Goal: Task Accomplishment & Management: Complete application form

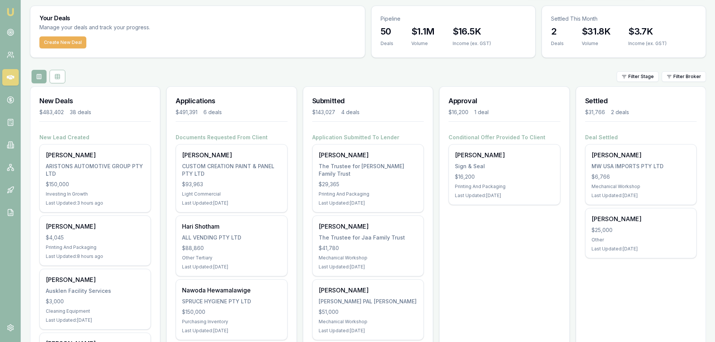
scroll to position [38, 0]
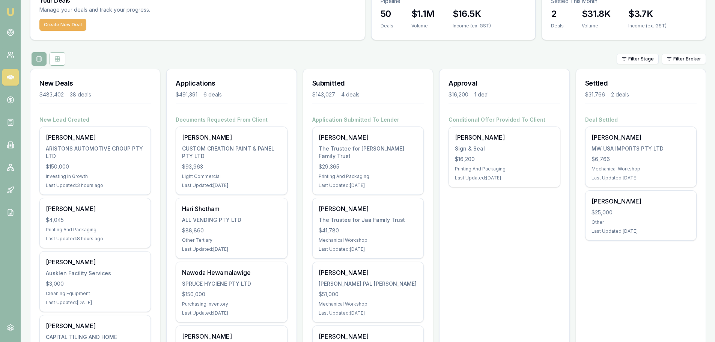
click at [155, 57] on div "Filter Stage Filter Broker" at bounding box center [368, 59] width 676 height 14
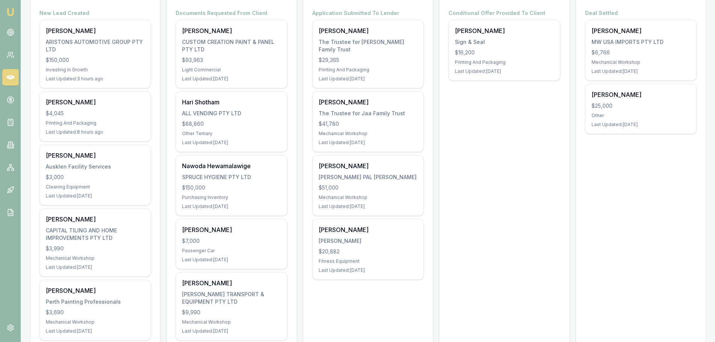
scroll to position [188, 0]
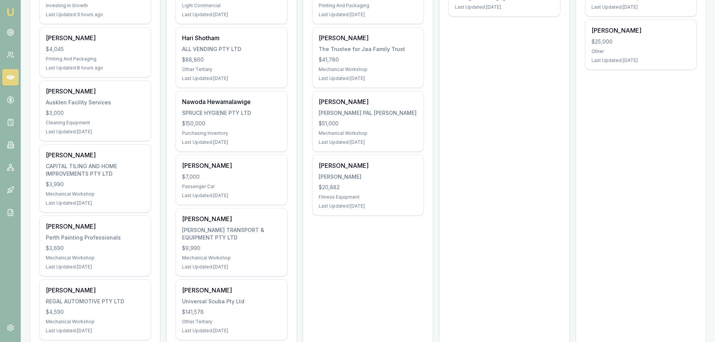
scroll to position [225, 0]
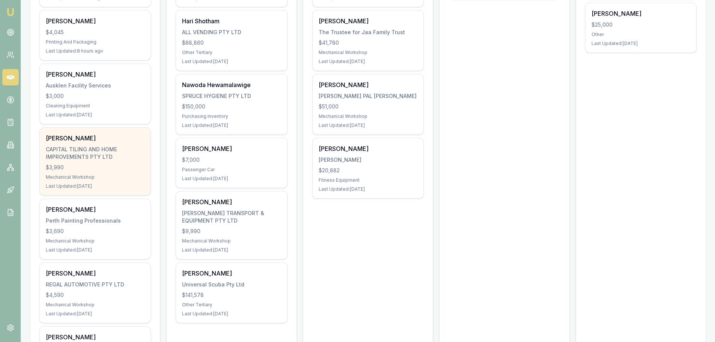
click at [109, 155] on div "CAPITAL TILING AND HOME IMPROVEMENTS PTY LTD" at bounding box center [95, 153] width 99 height 15
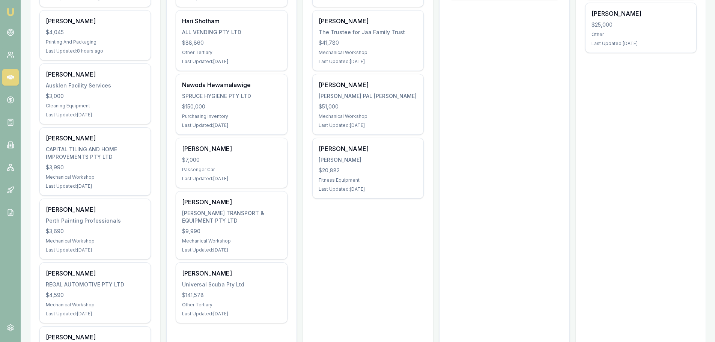
click at [7, 98] on icon at bounding box center [11, 100] width 8 height 8
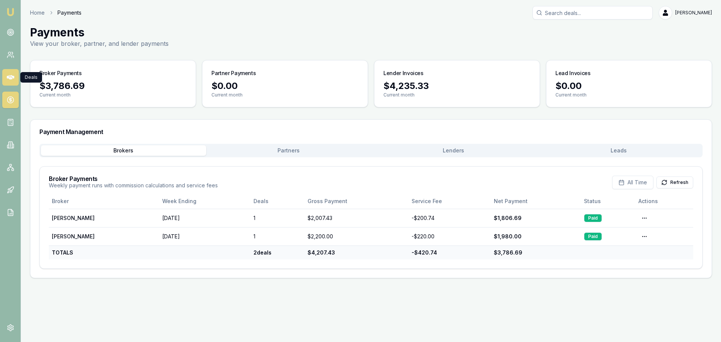
click at [10, 75] on icon at bounding box center [11, 78] width 8 height 8
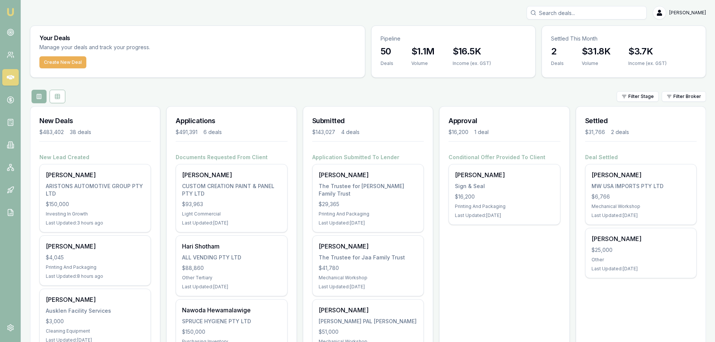
click at [209, 92] on div "Filter Stage Filter Broker" at bounding box center [368, 97] width 676 height 14
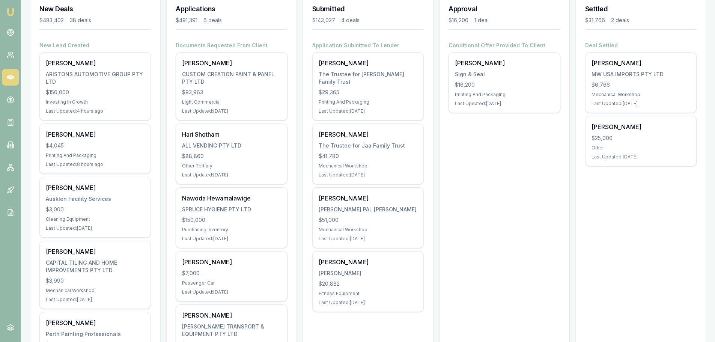
scroll to position [150, 0]
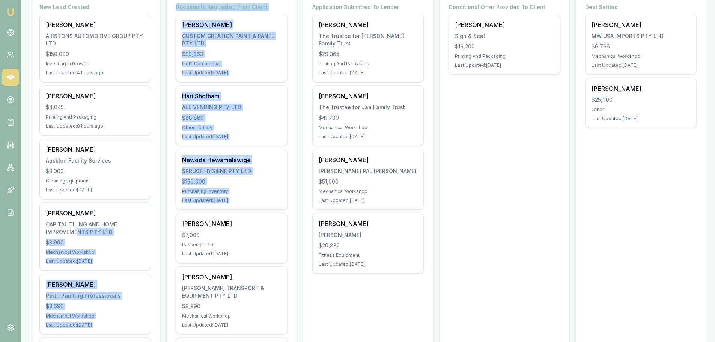
drag, startPoint x: 77, startPoint y: 232, endPoint x: 173, endPoint y: 212, distance: 98.1
click at [169, 206] on div "Documents Requested From Client Brendan D'Amico CUSTOM CREATION PAINT & PANEL P…" at bounding box center [231, 208] width 129 height 410
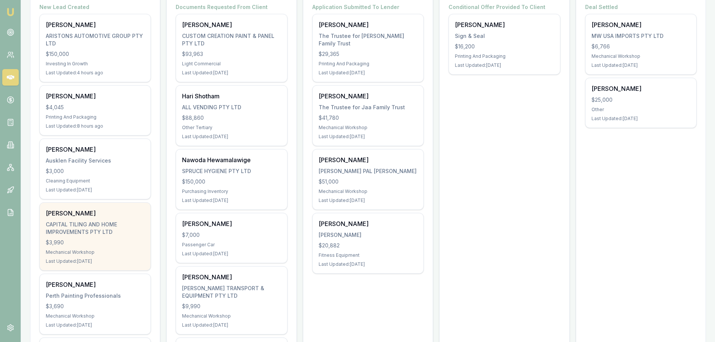
drag, startPoint x: 68, startPoint y: 212, endPoint x: 66, endPoint y: 216, distance: 4.7
click at [66, 216] on div "Josh Kozak" at bounding box center [95, 213] width 99 height 9
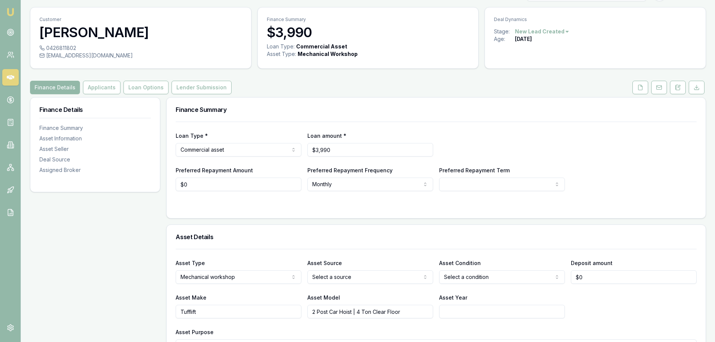
scroll to position [5, 0]
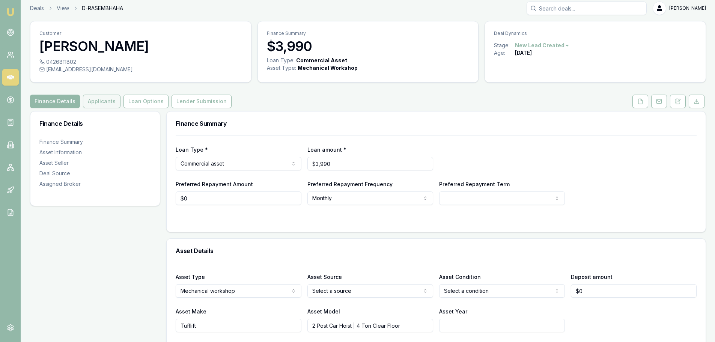
click at [99, 95] on button "Applicants" at bounding box center [102, 102] width 38 height 14
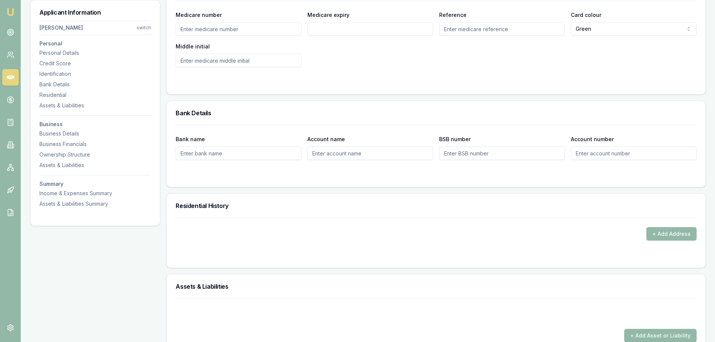
scroll to position [755, 0]
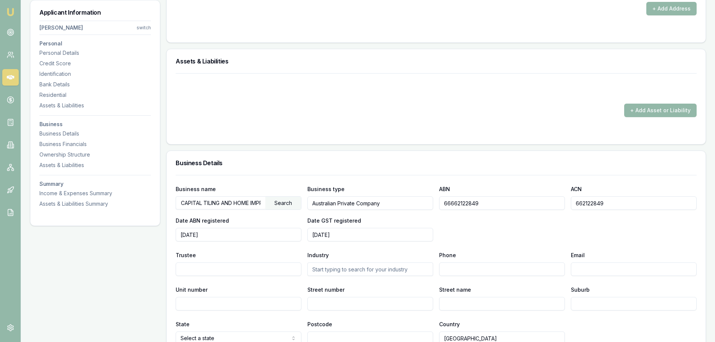
drag, startPoint x: 515, startPoint y: 201, endPoint x: 445, endPoint y: 205, distance: 70.6
click at [445, 205] on input "66662122849" at bounding box center [502, 203] width 126 height 14
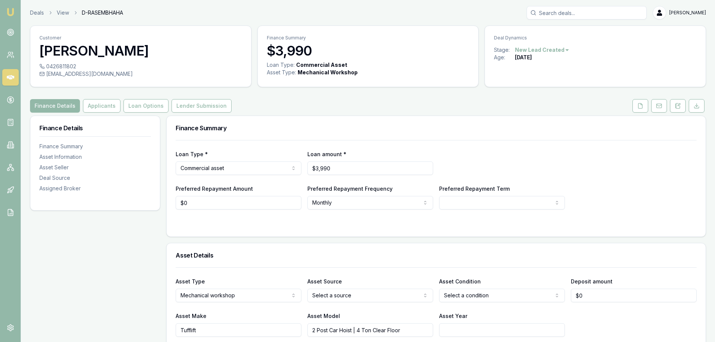
click at [73, 68] on div "0426811802" at bounding box center [140, 67] width 203 height 8
drag, startPoint x: 160, startPoint y: 75, endPoint x: 154, endPoint y: 78, distance: 6.7
click at [154, 78] on div "0426811802 josh@capitaltilinghomeimprovements.com" at bounding box center [140, 75] width 221 height 24
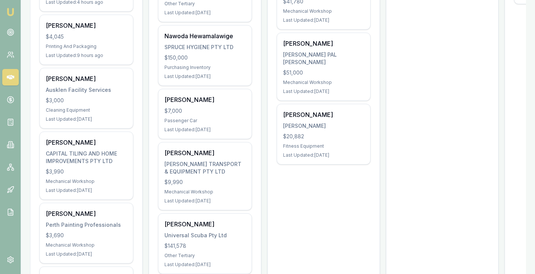
scroll to position [281, 0]
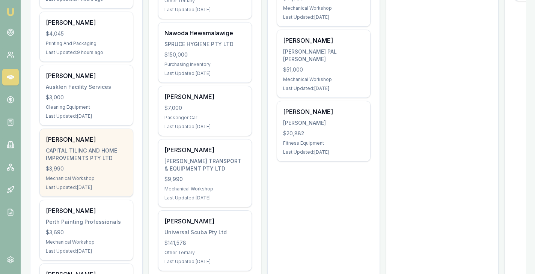
click at [65, 145] on div "[PERSON_NAME] CAPITAL TILING AND HOME IMPROVEMENTS PTY LTD $3,990 Mechanical Wo…" at bounding box center [86, 163] width 93 height 68
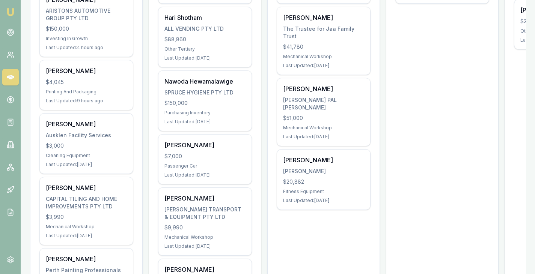
scroll to position [233, 0]
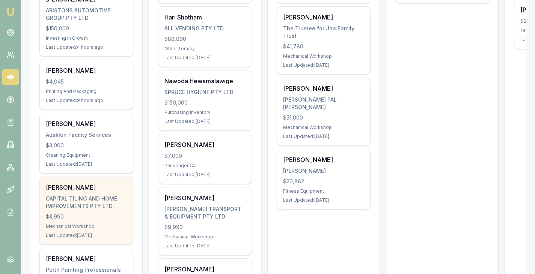
click at [78, 193] on div "[PERSON_NAME] CAPITAL TILING AND HOME IMPROVEMENTS PTY LTD $3,990 Mechanical Wo…" at bounding box center [86, 211] width 93 height 68
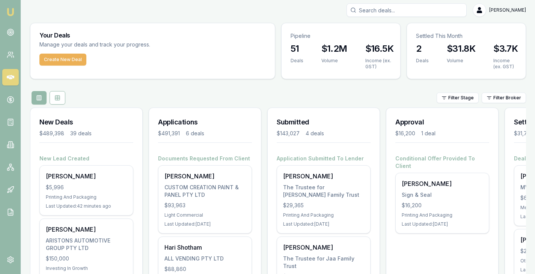
scroll to position [0, 0]
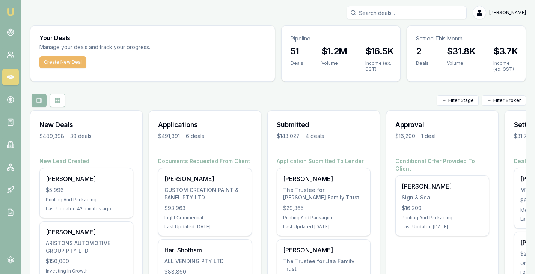
click at [56, 60] on button "Create New Deal" at bounding box center [62, 62] width 47 height 12
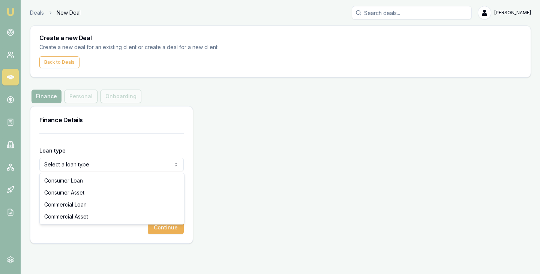
click at [66, 161] on html "Emu Broker Deals New Deal Brad Hearns Toggle Menu Create a new Deal Create a ne…" at bounding box center [270, 137] width 540 height 274
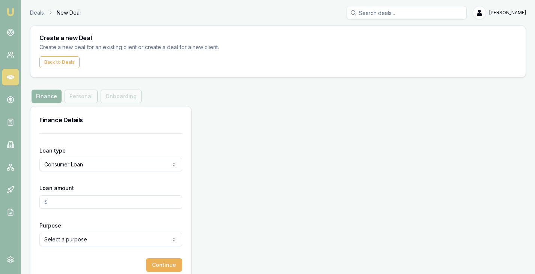
click at [74, 199] on input "Loan amount" at bounding box center [110, 203] width 143 height 14
type input "$55,000.00"
click at [85, 243] on html "Emu Broker Deals New Deal Brad Hearns Toggle Menu Create a new Deal Create a ne…" at bounding box center [267, 137] width 535 height 274
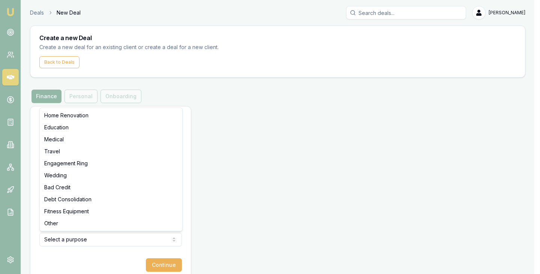
select select "OTHER"
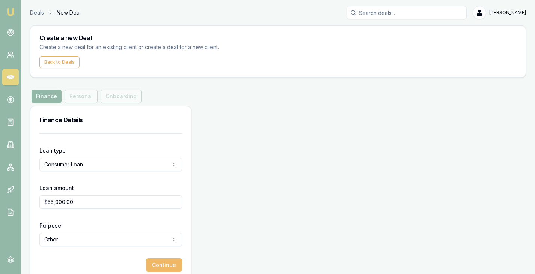
click at [160, 264] on button "Continue" at bounding box center [164, 266] width 36 height 14
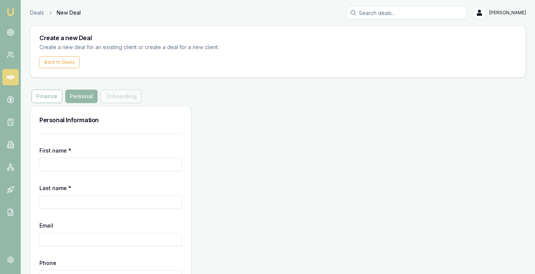
click at [73, 164] on input "First name *" at bounding box center [110, 165] width 143 height 14
type input "Shaun"
click at [104, 201] on input "Last name *" at bounding box center [110, 203] width 143 height 14
type input "Ellis"
paste input "shaunellis6900@gmail.com"
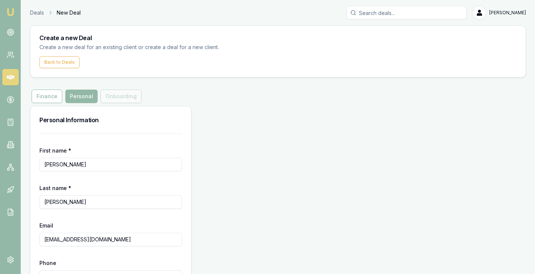
type input "shaunellis6900@gmail.com"
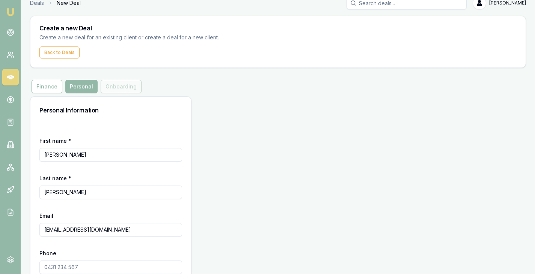
scroll to position [51, 0]
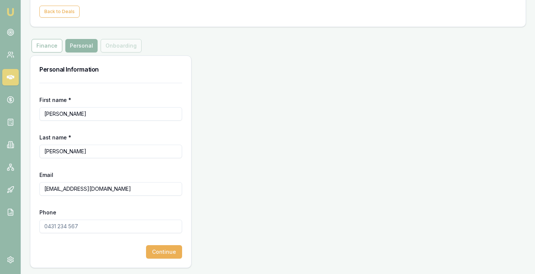
paste input "0401 953 302"
type input "0401 953 302"
click at [162, 252] on button "Continue" at bounding box center [164, 252] width 36 height 14
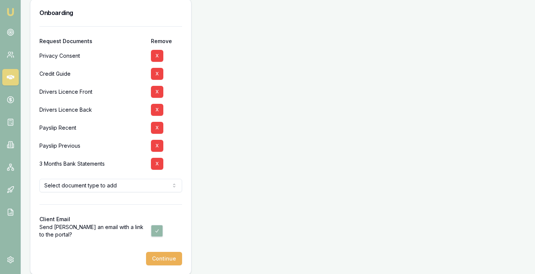
scroll to position [108, 0]
click at [165, 259] on button "Continue" at bounding box center [164, 259] width 36 height 14
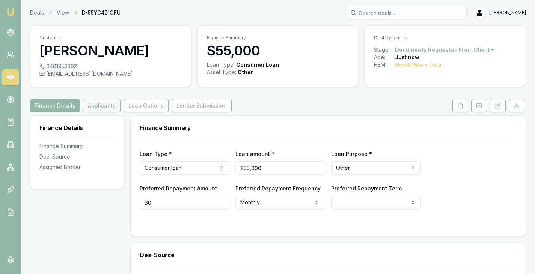
click at [100, 108] on button "Applicants" at bounding box center [102, 106] width 38 height 14
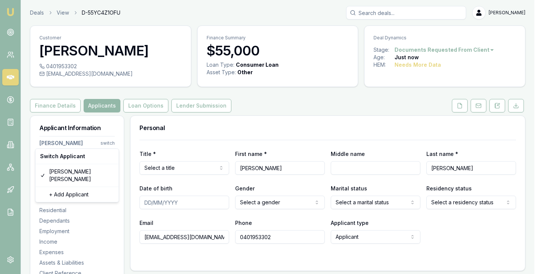
click at [110, 143] on html "Emu Broker Deals View D-55YC4Z1OFU Brad Hearns Toggle Menu Customer Shaun Ellis…" at bounding box center [270, 137] width 540 height 274
click at [75, 189] on div "+ Add Applicant" at bounding box center [77, 195] width 80 height 12
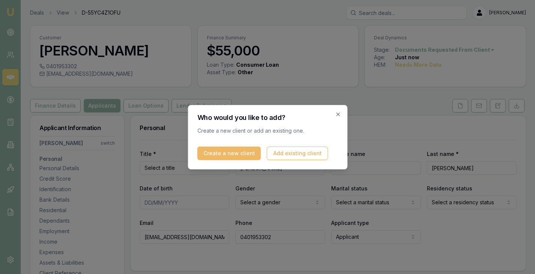
click at [239, 156] on button "Create a new client" at bounding box center [228, 154] width 63 height 14
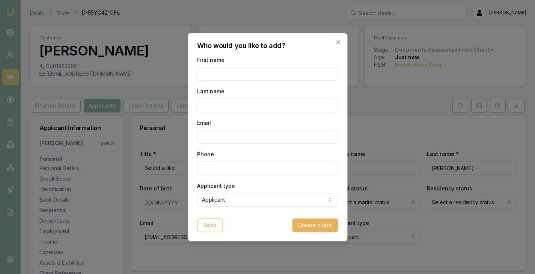
click at [229, 77] on input "First name" at bounding box center [267, 74] width 141 height 14
type input "Kylie"
type input "Reid"
paste input "0419 117 948"
type input "0419 117 948"
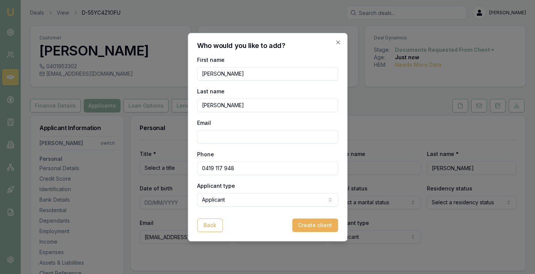
click at [310, 141] on input "Email" at bounding box center [267, 137] width 141 height 14
click at [242, 108] on input "Reid" at bounding box center [267, 106] width 141 height 14
type input "Gebert"
click at [236, 135] on input "Email" at bounding box center [267, 137] width 141 height 14
paste input "kyliegebert@hotmail.com"
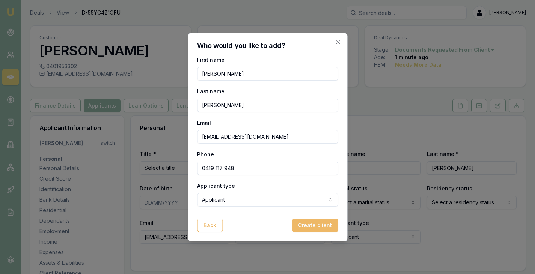
type input "kyliegebert@hotmail.com"
click at [308, 227] on button "Create client" at bounding box center [315, 226] width 46 height 14
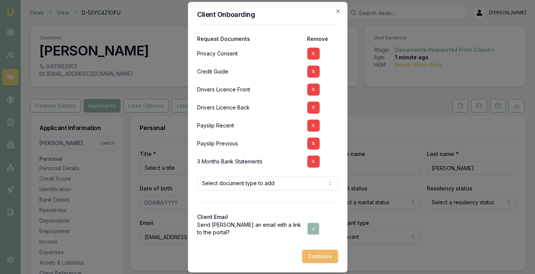
click at [315, 254] on button "Continue" at bounding box center [320, 257] width 36 height 14
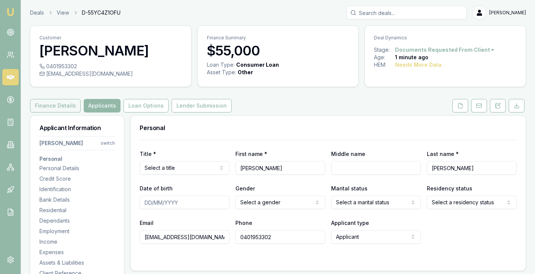
click at [48, 105] on button "Finance Details" at bounding box center [55, 106] width 51 height 14
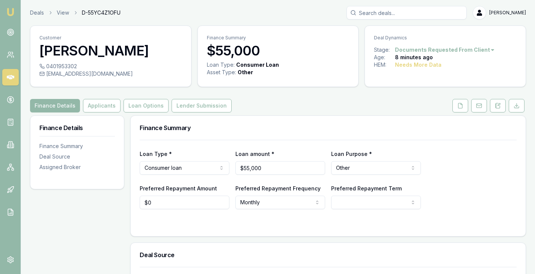
click at [12, 78] on icon at bounding box center [11, 78] width 8 height 8
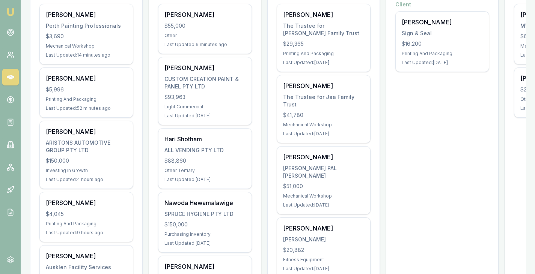
scroll to position [162, 0]
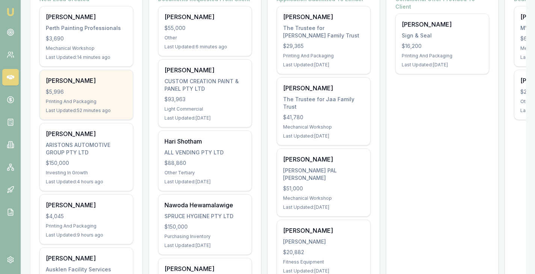
click at [73, 90] on div "$5,996" at bounding box center [86, 92] width 81 height 8
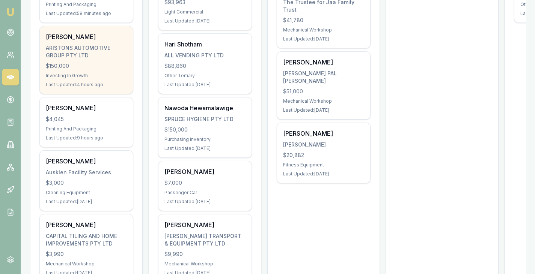
scroll to position [268, 0]
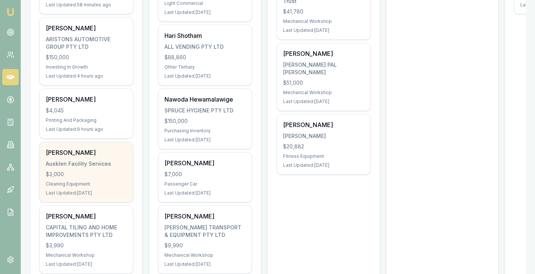
click at [78, 154] on div "[PERSON_NAME]" at bounding box center [86, 152] width 81 height 9
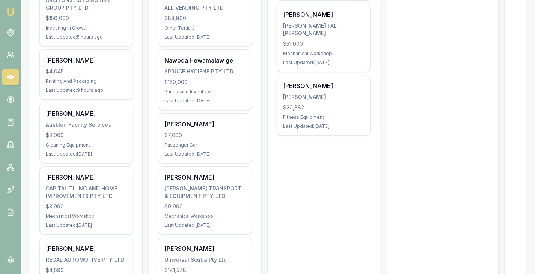
scroll to position [307, 0]
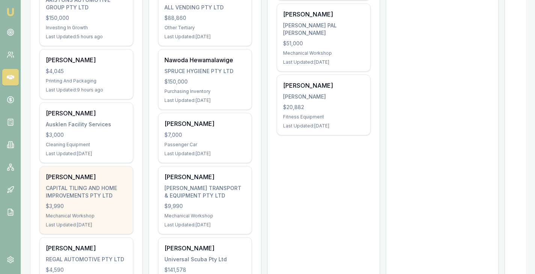
click at [41, 205] on div "Josh Kozak CAPITAL TILING AND HOME IMPROVEMENTS PTY LTD $3,990 Mechanical Works…" at bounding box center [86, 201] width 93 height 68
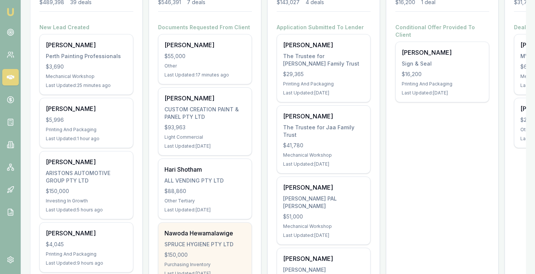
scroll to position [0, 0]
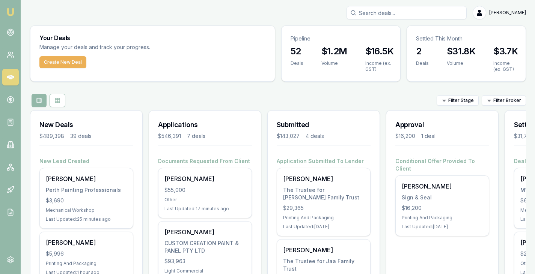
click at [166, 101] on div "Filter Stage Filter Broker" at bounding box center [278, 101] width 496 height 14
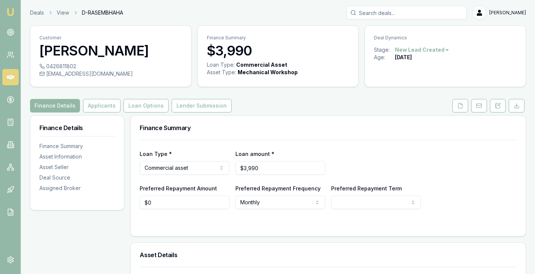
click at [86, 76] on div "josh@capitaltilinghomeimprovements.com" at bounding box center [110, 74] width 143 height 8
click at [47, 73] on div "josh@capitaltilinghomeimprovements.com" at bounding box center [110, 74] width 143 height 8
drag, startPoint x: 159, startPoint y: 76, endPoint x: 154, endPoint y: 77, distance: 4.9
click at [154, 77] on div "josh@capitaltilinghomeimprovements.com" at bounding box center [110, 74] width 143 height 8
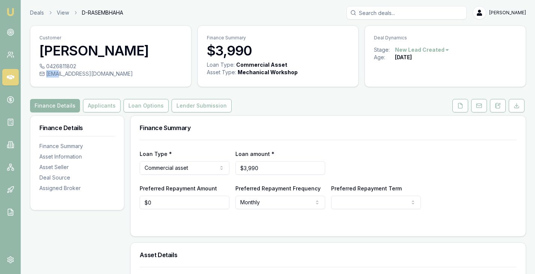
copy div "josh@capitaltilinghomeimprovements.com"
click at [282, 135] on div "Finance Summary" at bounding box center [328, 128] width 395 height 24
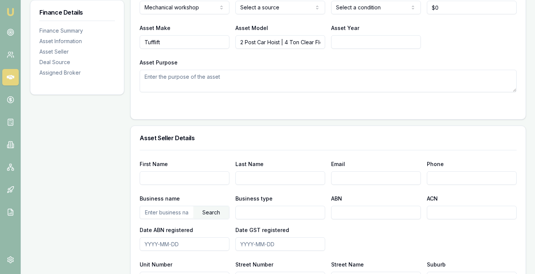
scroll to position [288, 0]
click at [139, 118] on div "Asset Type Mechanical workshop Passenger car Electric vehicle Light commercial …" at bounding box center [328, 49] width 395 height 140
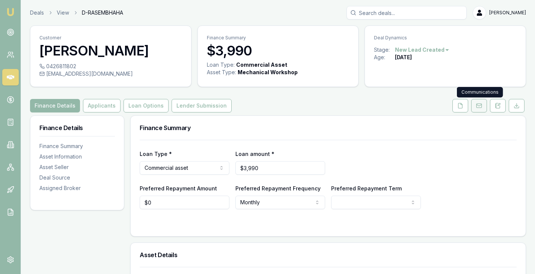
click at [480, 105] on icon at bounding box center [479, 106] width 6 height 6
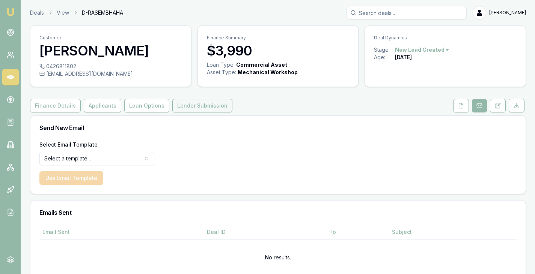
click at [184, 104] on button "Lender Submission" at bounding box center [202, 106] width 60 height 14
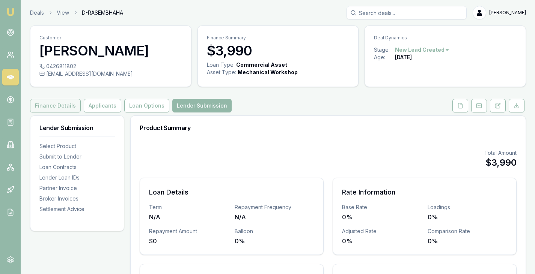
click at [58, 104] on button "Finance Details" at bounding box center [55, 106] width 51 height 14
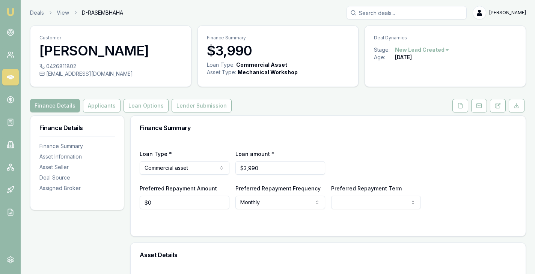
click at [10, 72] on link at bounding box center [10, 77] width 17 height 17
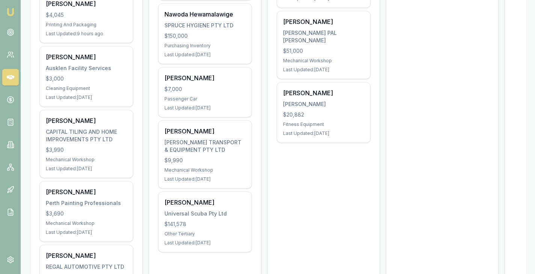
scroll to position [300, 0]
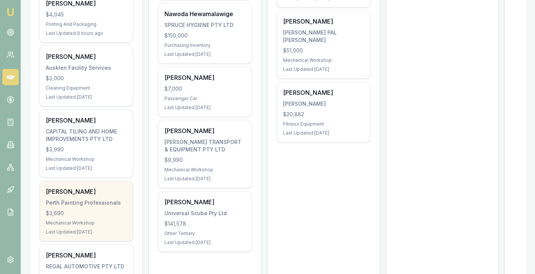
click at [92, 186] on div "Tyron Went Perth Painting Professionals $3,690 Mechanical Workshop Last Updated…" at bounding box center [86, 211] width 93 height 60
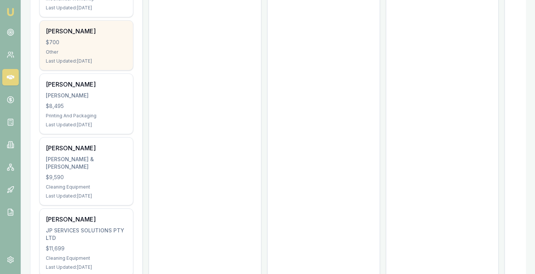
scroll to position [595, 0]
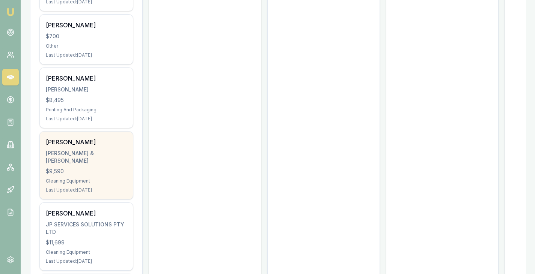
click at [70, 138] on div "Galbokka De silva" at bounding box center [86, 142] width 81 height 9
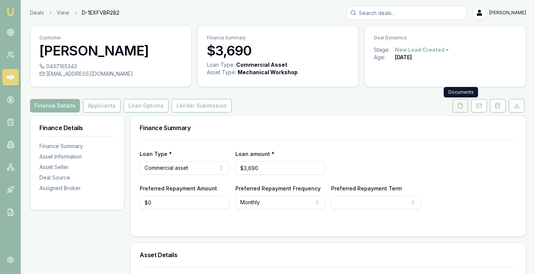
click at [458, 106] on icon at bounding box center [460, 106] width 6 height 6
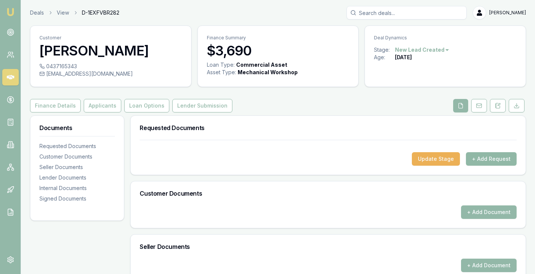
click at [497, 159] on button "+ Add Request" at bounding box center [491, 159] width 51 height 14
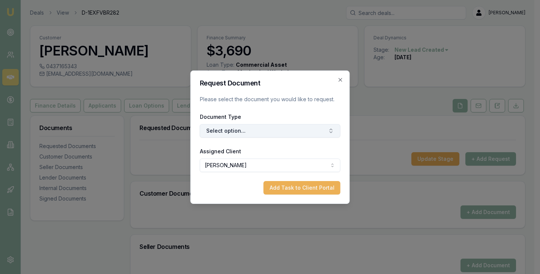
click at [313, 132] on button "Select option..." at bounding box center [270, 131] width 141 height 14
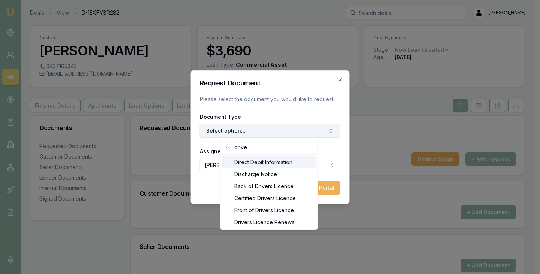
type input "driver"
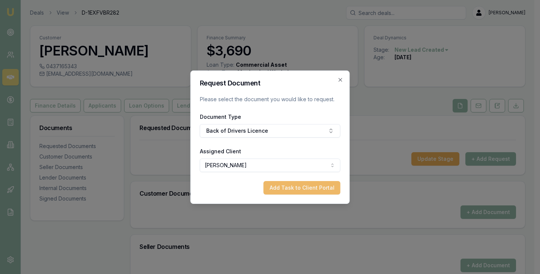
click at [300, 191] on button "Add Task to Client Portal" at bounding box center [302, 188] width 77 height 14
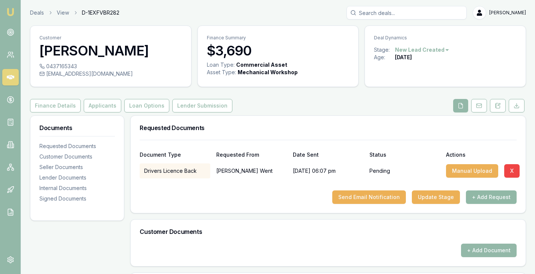
click at [492, 197] on button "+ Add Request" at bounding box center [491, 198] width 51 height 14
click at [498, 189] on div at bounding box center [328, 185] width 377 height 12
click at [489, 198] on button "+ Add Request" at bounding box center [491, 198] width 51 height 14
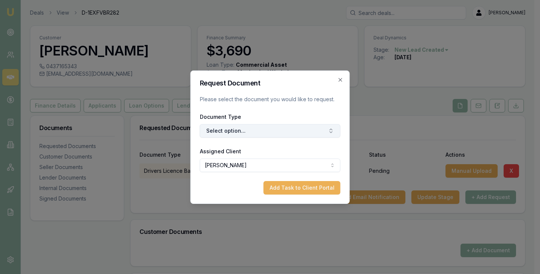
click at [283, 125] on button "Select option..." at bounding box center [270, 131] width 141 height 14
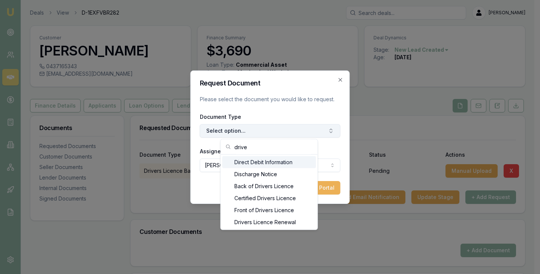
type input "driver"
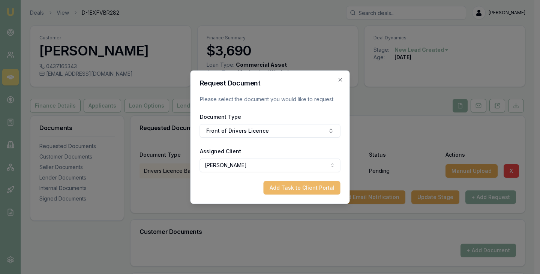
click at [307, 188] on button "Add Task to Client Portal" at bounding box center [302, 188] width 77 height 14
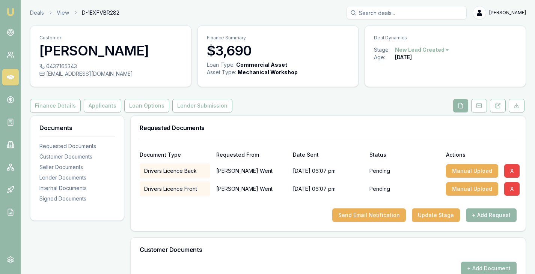
click at [492, 213] on button "+ Add Request" at bounding box center [491, 216] width 51 height 14
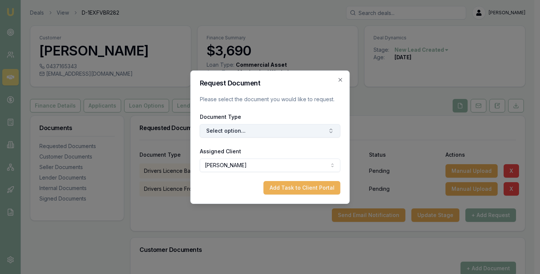
click at [266, 131] on button "Select option..." at bounding box center [270, 131] width 141 height 14
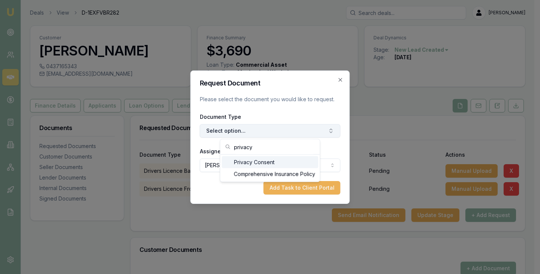
type input "privacy\"
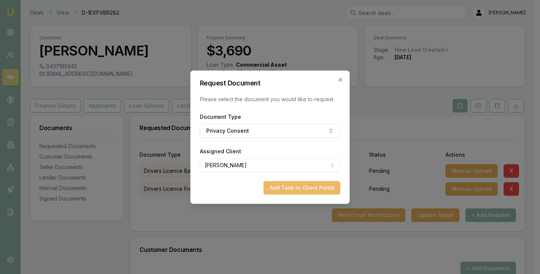
click at [295, 189] on button "Add Task to Client Portal" at bounding box center [302, 188] width 77 height 14
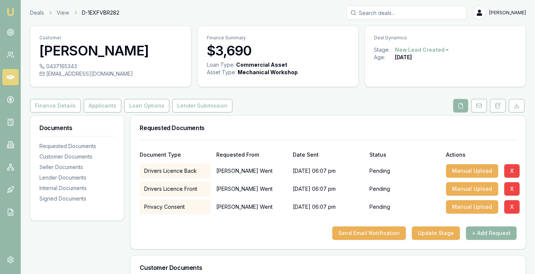
click at [496, 235] on button "+ Add Request" at bounding box center [491, 234] width 51 height 14
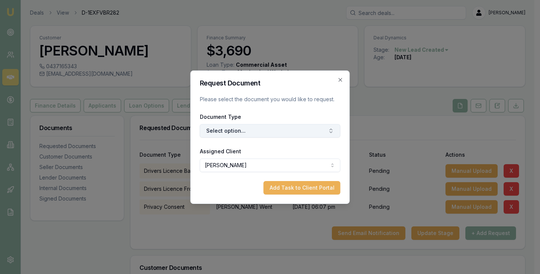
click at [238, 128] on button "Select option..." at bounding box center [270, 131] width 141 height 14
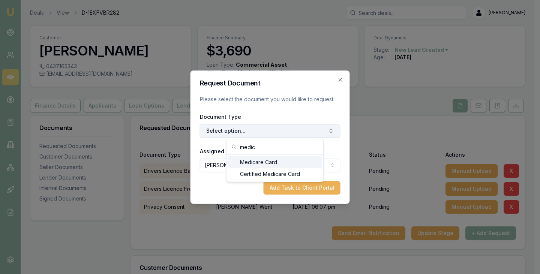
type input "medica"
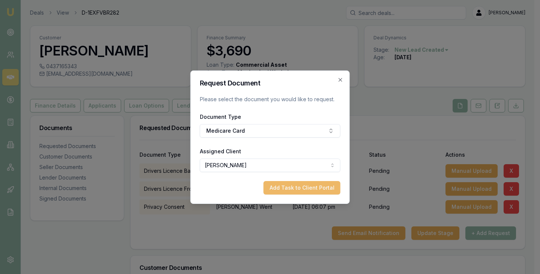
click at [295, 183] on button "Add Task to Client Portal" at bounding box center [302, 188] width 77 height 14
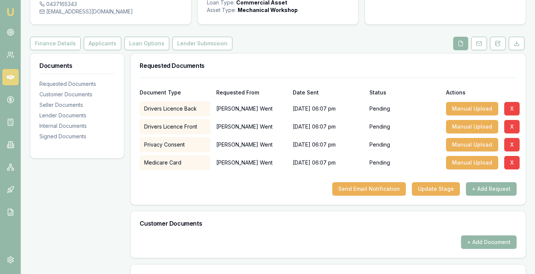
scroll to position [63, 0]
click at [373, 188] on button "Send Email Notification" at bounding box center [369, 189] width 74 height 14
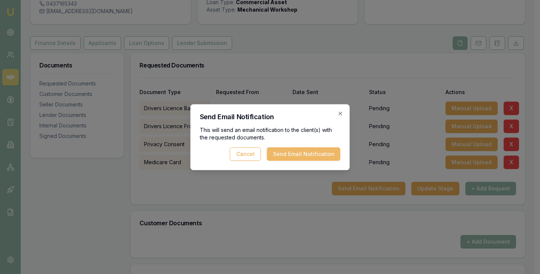
click at [294, 152] on button "Send Email Notification" at bounding box center [304, 155] width 74 height 14
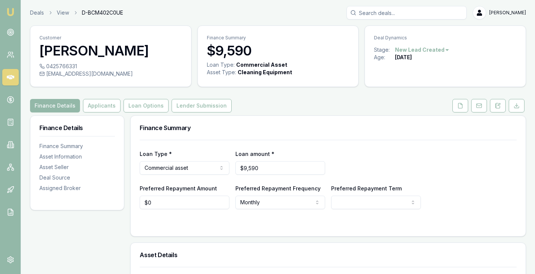
click at [56, 64] on div "0425766331" at bounding box center [110, 67] width 143 height 8
drag, startPoint x: 47, startPoint y: 73, endPoint x: 125, endPoint y: 79, distance: 79.0
click at [125, 79] on div "0425766331 [EMAIL_ADDRESS][DOMAIN_NAME]" at bounding box center [110, 75] width 161 height 24
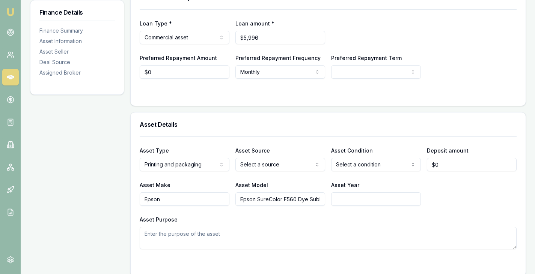
scroll to position [0, 36]
drag, startPoint x: 251, startPoint y: 192, endPoint x: 355, endPoint y: 192, distance: 104.0
click at [355, 192] on div "Asset Make Epson Asset Model Epson SureColor F560 Dye Sublimation Printer Asset…" at bounding box center [328, 194] width 377 height 26
click at [307, 181] on div "Asset Model Epson SureColor F560 Dye Sublimation Printer" at bounding box center [280, 194] width 90 height 26
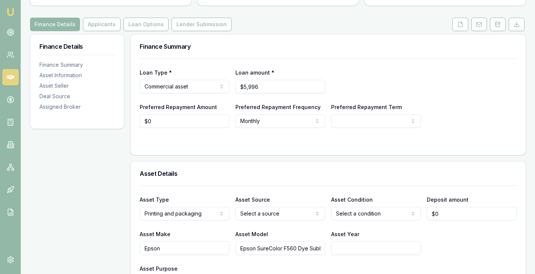
scroll to position [66, 0]
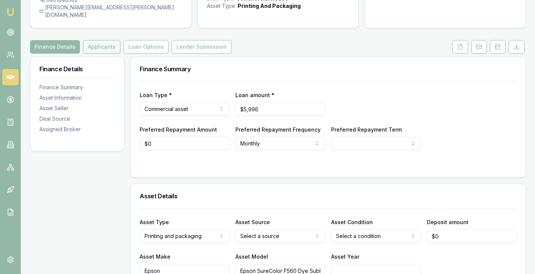
click at [102, 40] on button "Applicants" at bounding box center [102, 47] width 38 height 14
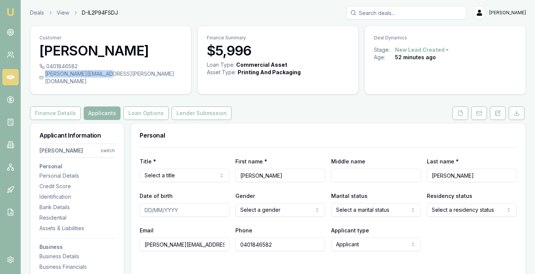
drag, startPoint x: 113, startPoint y: 75, endPoint x: 107, endPoint y: 76, distance: 5.8
click at [107, 76] on div "[PERSON_NAME][EMAIL_ADDRESS][PERSON_NAME][DOMAIN_NAME]" at bounding box center [110, 77] width 143 height 15
copy div "[PERSON_NAME][EMAIL_ADDRESS][PERSON_NAME][DOMAIN_NAME]"
click at [160, 16] on div "Deals View D-IL2P94FSDJ [PERSON_NAME]" at bounding box center [278, 13] width 496 height 14
click at [264, 108] on div "Finance Details Applicants Loan Options Lender Submission" at bounding box center [278, 114] width 496 height 14
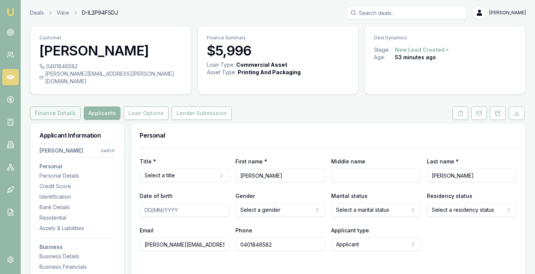
click at [55, 109] on button "Finance Details" at bounding box center [55, 114] width 51 height 14
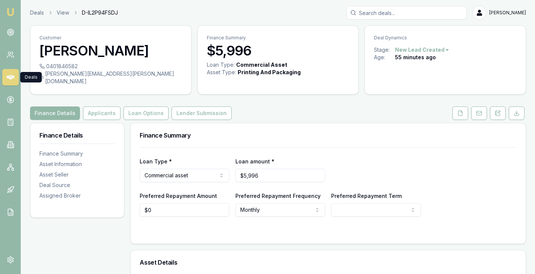
click at [9, 75] on icon at bounding box center [11, 78] width 8 height 8
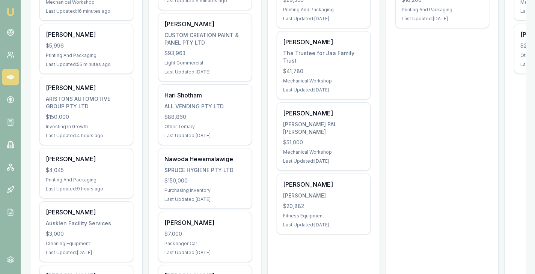
scroll to position [209, 0]
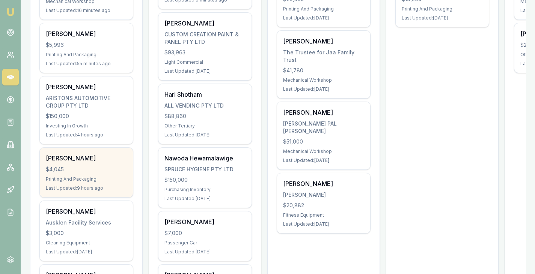
click at [54, 173] on div "$4,045" at bounding box center [86, 170] width 81 height 8
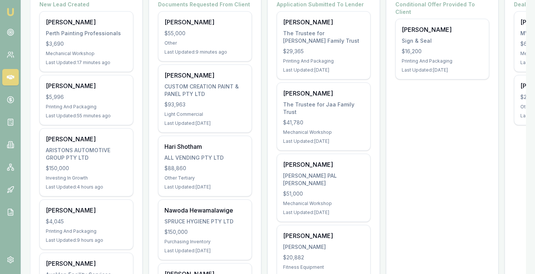
scroll to position [157, 0]
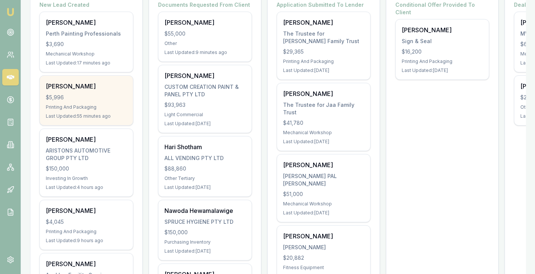
click at [72, 88] on div "[PERSON_NAME]" at bounding box center [86, 86] width 81 height 9
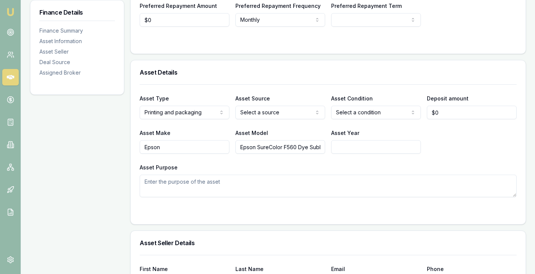
scroll to position [233, 0]
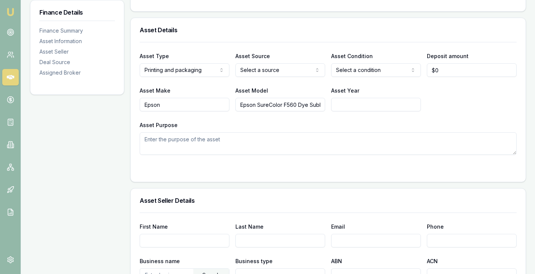
click at [261, 98] on input "Epson SureColor F560 Dye Sublimation Printer" at bounding box center [280, 105] width 90 height 14
drag, startPoint x: 261, startPoint y: 94, endPoint x: 349, endPoint y: 99, distance: 87.6
click at [349, 99] on div "Asset Make Epson Asset Model Epson SureColor F560 Dye Sublimation Printer Asset…" at bounding box center [328, 99] width 377 height 26
click at [307, 98] on input "Epson SureColor F560 Dye Sublimation Printer" at bounding box center [280, 105] width 90 height 14
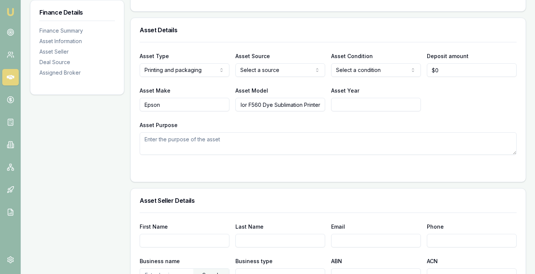
scroll to position [0, 0]
drag, startPoint x: 307, startPoint y: 96, endPoint x: 200, endPoint y: 109, distance: 107.4
click at [200, 109] on div "Asset Type Printing and packaging Passenger car Electric vehicle Light commerci…" at bounding box center [328, 98] width 377 height 113
click at [203, 112] on div "Asset Type Printing and packaging Passenger car Electric vehicle Light commerci…" at bounding box center [328, 98] width 377 height 113
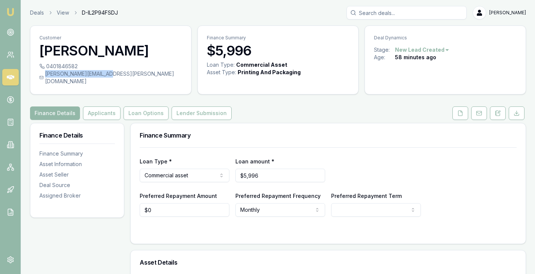
click at [107, 74] on div "[PERSON_NAME][EMAIL_ADDRESS][PERSON_NAME][DOMAIN_NAME]" at bounding box center [110, 77] width 143 height 15
copy div "[PERSON_NAME][EMAIL_ADDRESS][PERSON_NAME][DOMAIN_NAME]"
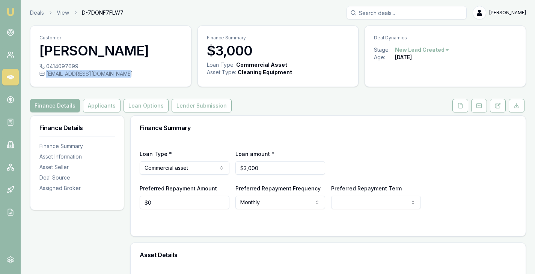
drag, startPoint x: 125, startPoint y: 75, endPoint x: 120, endPoint y: 75, distance: 4.1
click at [120, 75] on div "[EMAIL_ADDRESS][DOMAIN_NAME]" at bounding box center [110, 74] width 143 height 8
copy div "[EMAIL_ADDRESS][DOMAIN_NAME]"
click at [42, 47] on h3 "[PERSON_NAME]" at bounding box center [110, 50] width 143 height 15
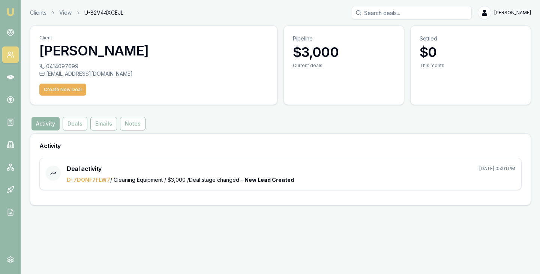
drag, startPoint x: 38, startPoint y: 49, endPoint x: 94, endPoint y: 48, distance: 55.6
drag, startPoint x: 92, startPoint y: 50, endPoint x: 39, endPoint y: 50, distance: 52.5
click at [39, 50] on h3 "[PERSON_NAME]" at bounding box center [153, 50] width 229 height 15
copy h3 "Kavindu"
click at [461, 111] on div "Client [PERSON_NAME] 0414097699 [EMAIL_ADDRESS][DOMAIN_NAME] Create New Deal Pi…" at bounding box center [280, 116] width 501 height 180
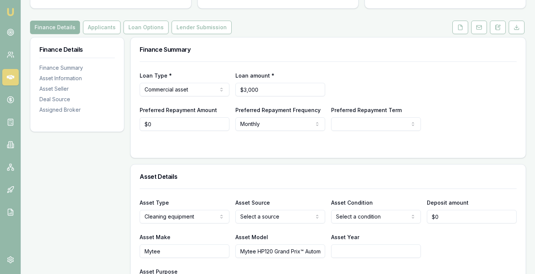
scroll to position [78, 0]
click at [111, 29] on button "Applicants" at bounding box center [102, 28] width 38 height 14
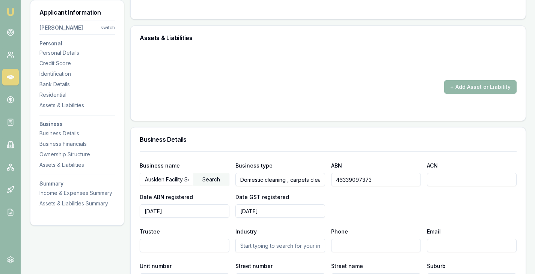
scroll to position [779, 0]
drag, startPoint x: 399, startPoint y: 181, endPoint x: 312, endPoint y: 183, distance: 86.7
click at [312, 183] on div "Business name Ausklen Facility Services Search Business type Domestic cleaning …" at bounding box center [328, 189] width 377 height 57
click at [251, 80] on div "+ Add Asset or Liability" at bounding box center [328, 72] width 377 height 44
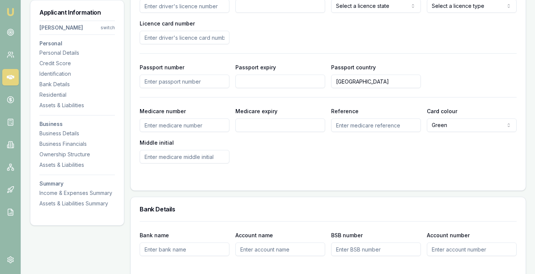
scroll to position [393, 0]
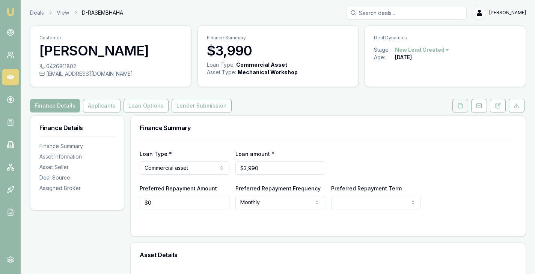
click at [454, 103] on button at bounding box center [460, 106] width 16 height 14
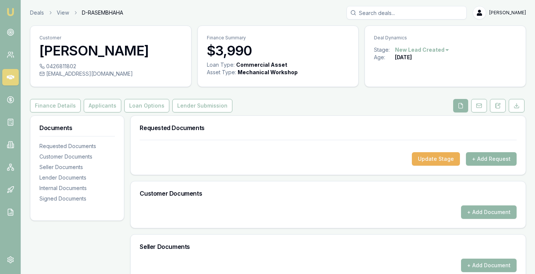
click at [505, 157] on button "+ Add Request" at bounding box center [491, 159] width 51 height 14
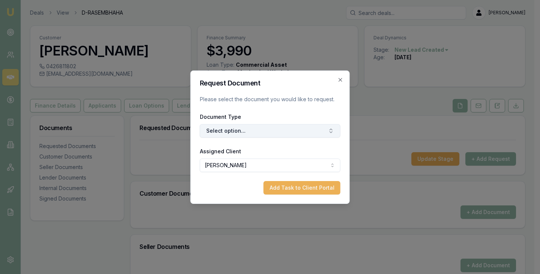
click at [257, 133] on button "Select option..." at bounding box center [270, 131] width 141 height 14
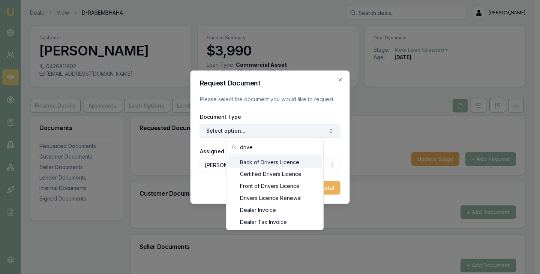
type input "driver"
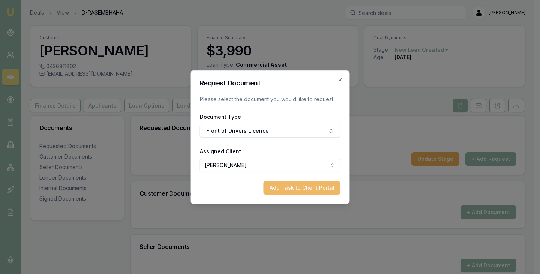
click at [307, 190] on button "Add Task to Client Portal" at bounding box center [302, 188] width 77 height 14
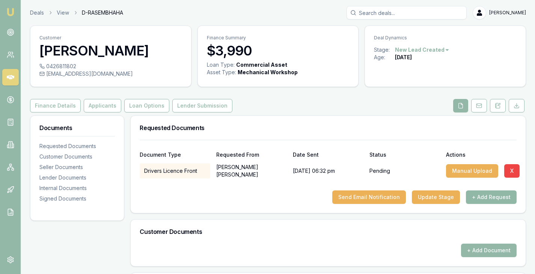
click at [488, 197] on button "+ Add Request" at bounding box center [491, 198] width 51 height 14
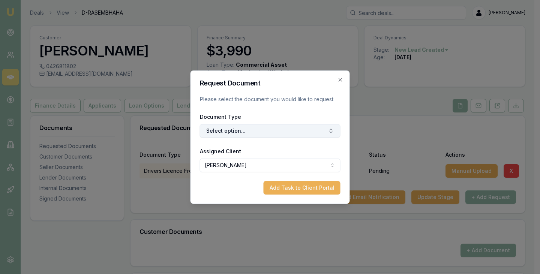
click at [224, 127] on button "Select option..." at bounding box center [270, 131] width 141 height 14
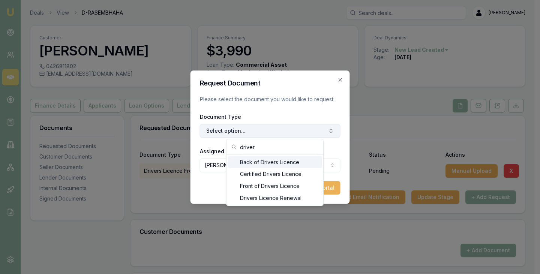
type input "drivers"
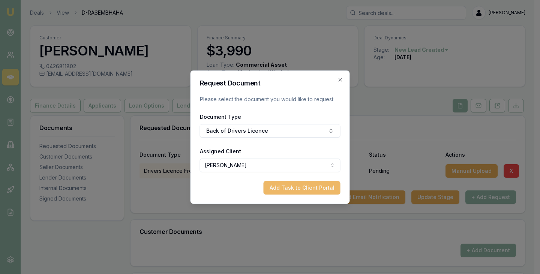
click at [293, 191] on button "Add Task to Client Portal" at bounding box center [302, 188] width 77 height 14
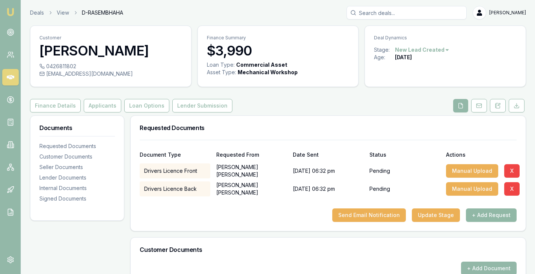
click at [483, 212] on button "+ Add Request" at bounding box center [491, 216] width 51 height 14
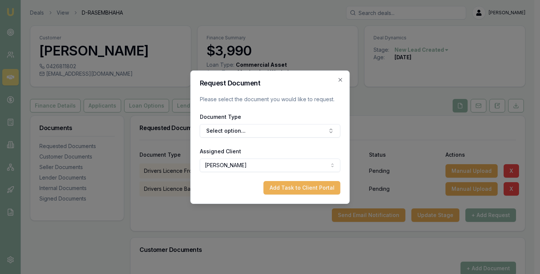
click at [241, 138] on form "Request Document Please select the document you would like to request. Document…" at bounding box center [270, 137] width 141 height 115
click at [247, 135] on button "Select option..." at bounding box center [270, 131] width 141 height 14
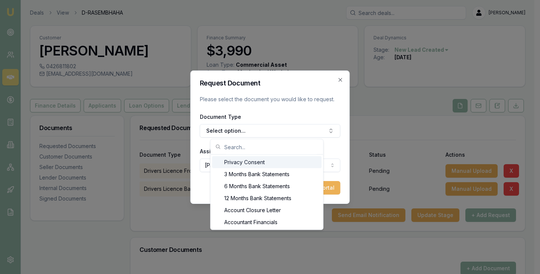
click at [247, 165] on div "Privacy Consent" at bounding box center [267, 163] width 110 height 12
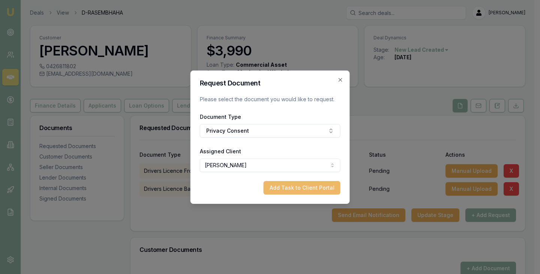
click at [287, 184] on button "Add Task to Client Portal" at bounding box center [302, 188] width 77 height 14
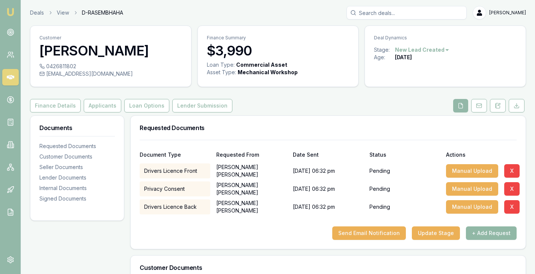
click at [486, 233] on button "+ Add Request" at bounding box center [491, 234] width 51 height 14
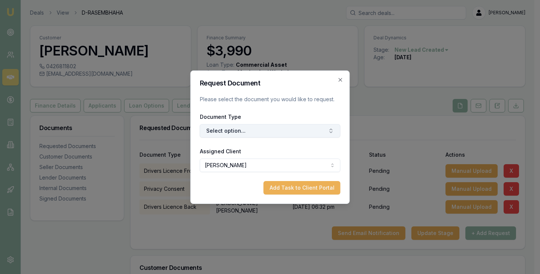
click at [259, 131] on button "Select option..." at bounding box center [270, 131] width 141 height 14
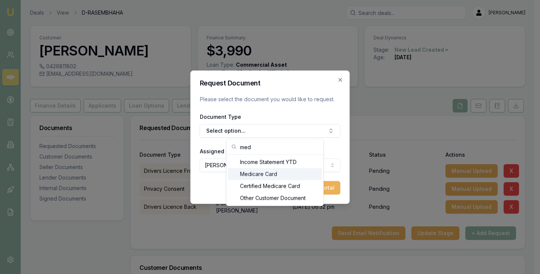
type input "med"
click at [259, 177] on div "Medicare Card" at bounding box center [275, 175] width 94 height 12
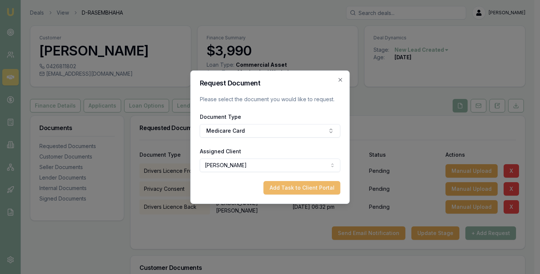
click at [286, 185] on button "Add Task to Client Portal" at bounding box center [302, 188] width 77 height 14
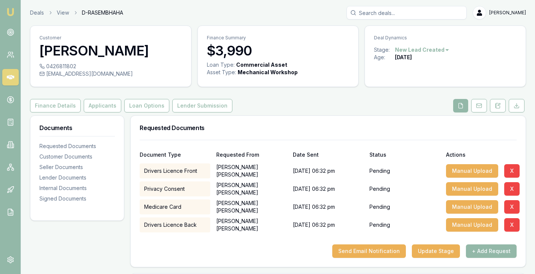
click at [346, 121] on div "Requested Documents" at bounding box center [328, 128] width 395 height 24
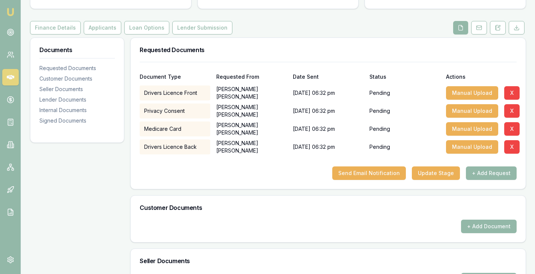
scroll to position [79, 0]
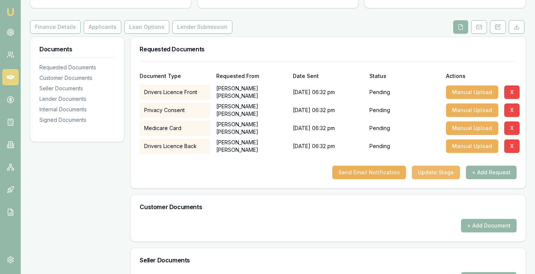
click at [439, 170] on button "Update Stage" at bounding box center [436, 173] width 48 height 14
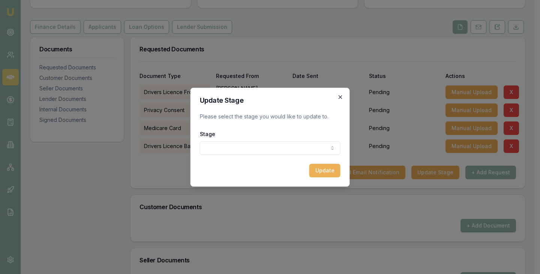
click at [340, 97] on icon "button" at bounding box center [341, 97] width 6 height 6
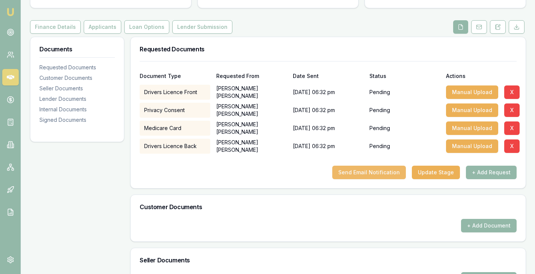
click at [366, 175] on button "Send Email Notification" at bounding box center [369, 173] width 74 height 14
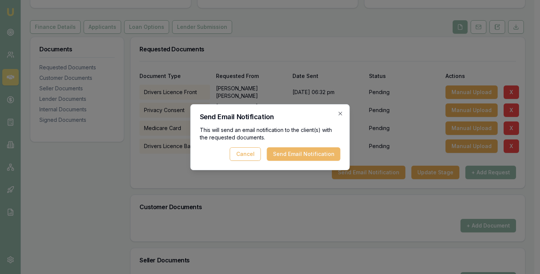
click at [295, 153] on button "Send Email Notification" at bounding box center [304, 155] width 74 height 14
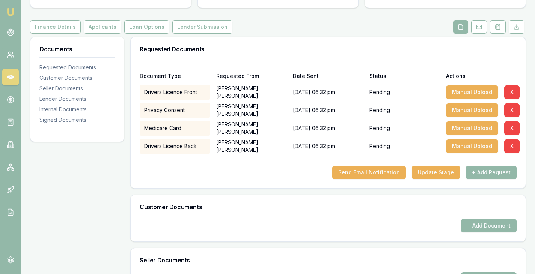
click at [295, 40] on div "Requested Documents" at bounding box center [328, 49] width 395 height 24
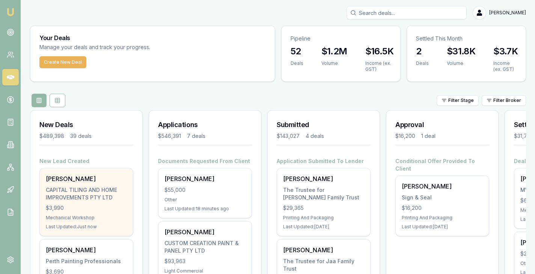
click at [60, 181] on div "[PERSON_NAME]" at bounding box center [86, 179] width 81 height 9
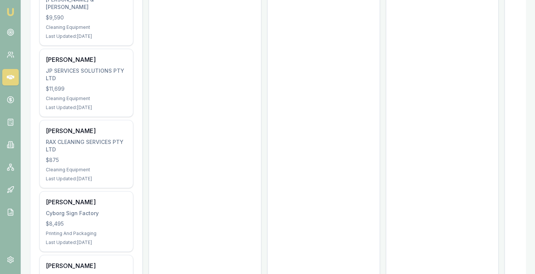
scroll to position [707, 0]
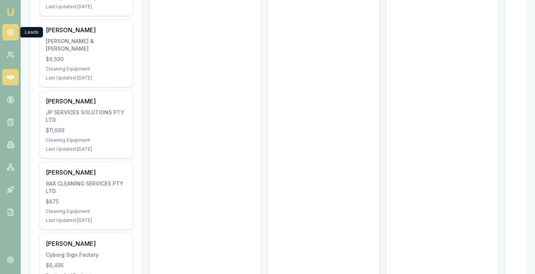
drag, startPoint x: 8, startPoint y: 32, endPoint x: 10, endPoint y: 27, distance: 5.6
click at [10, 27] on link at bounding box center [10, 32] width 17 height 17
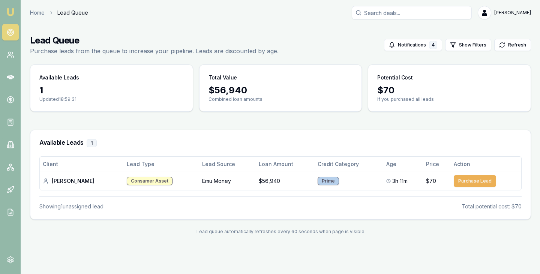
click at [9, 11] on img at bounding box center [10, 12] width 9 height 9
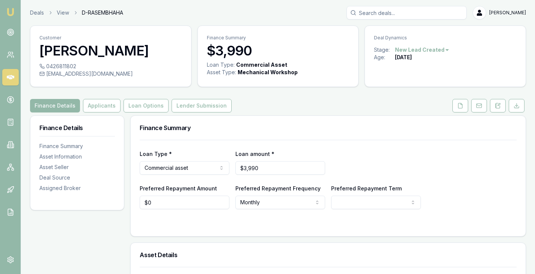
click at [292, 109] on div "Finance Details Applicants Loan Options Lender Submission" at bounding box center [278, 106] width 496 height 14
